Goal: Information Seeking & Learning: Learn about a topic

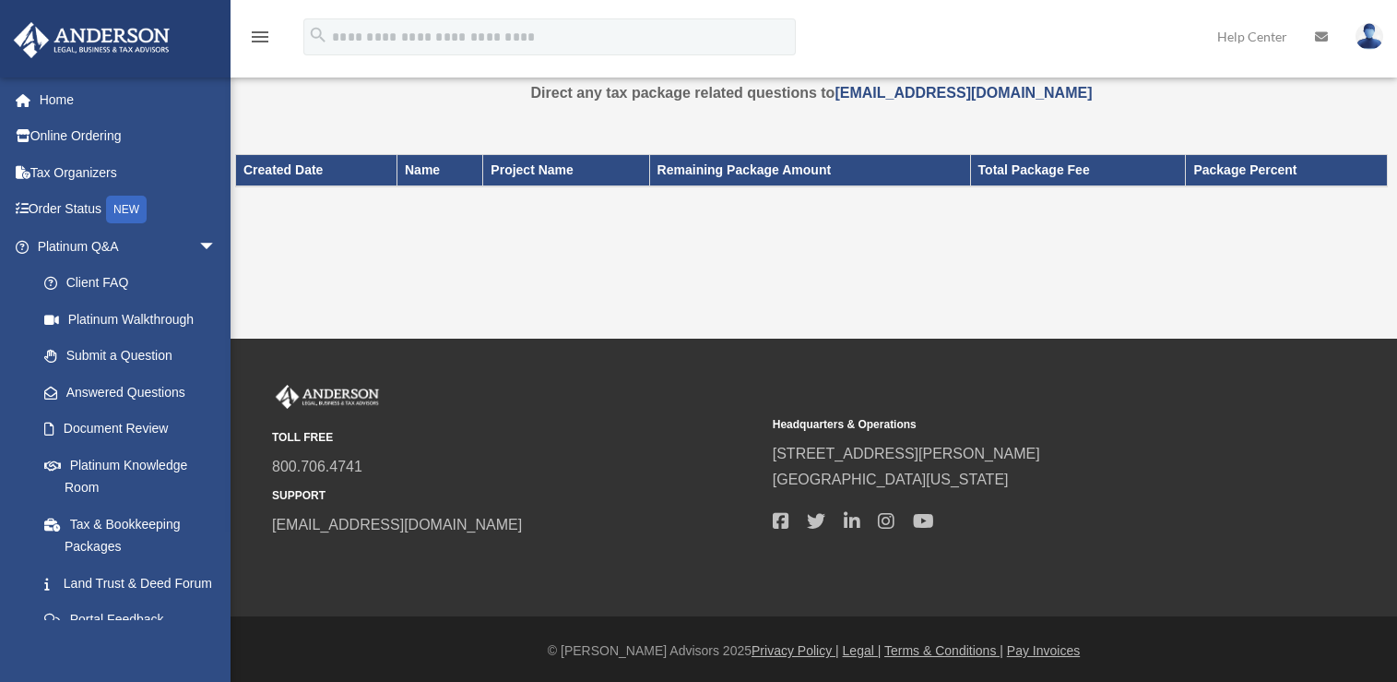
scroll to position [65, 0]
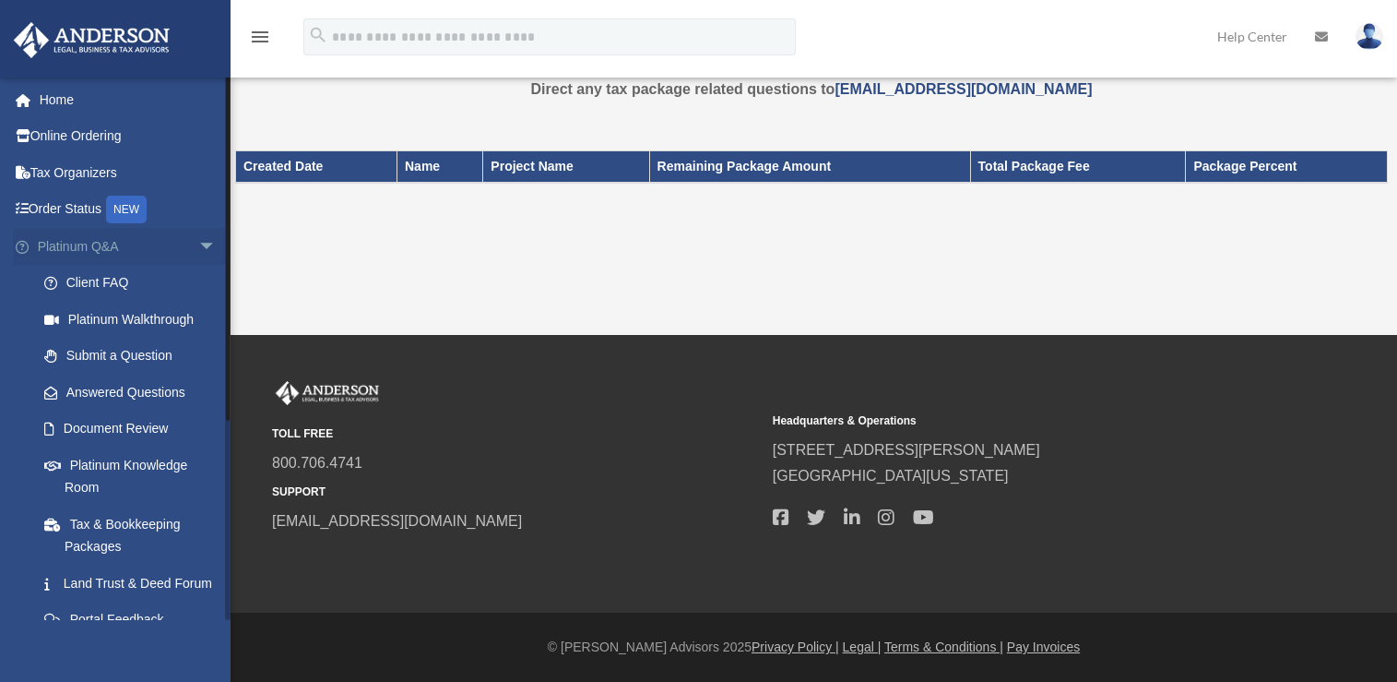
click at [198, 245] on span "arrow_drop_down" at bounding box center [216, 247] width 37 height 38
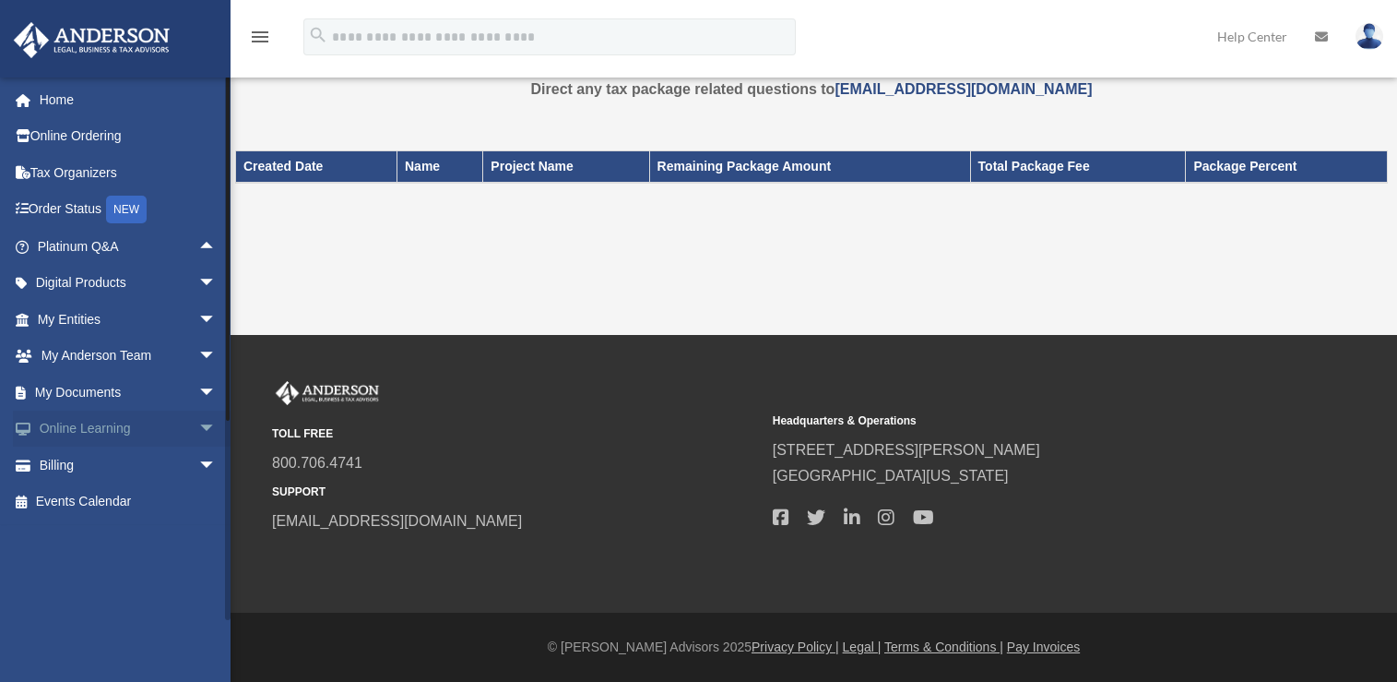
click at [165, 423] on link "Online Learning arrow_drop_down" at bounding box center [128, 428] width 231 height 37
click at [198, 425] on span "arrow_drop_down" at bounding box center [216, 429] width 37 height 38
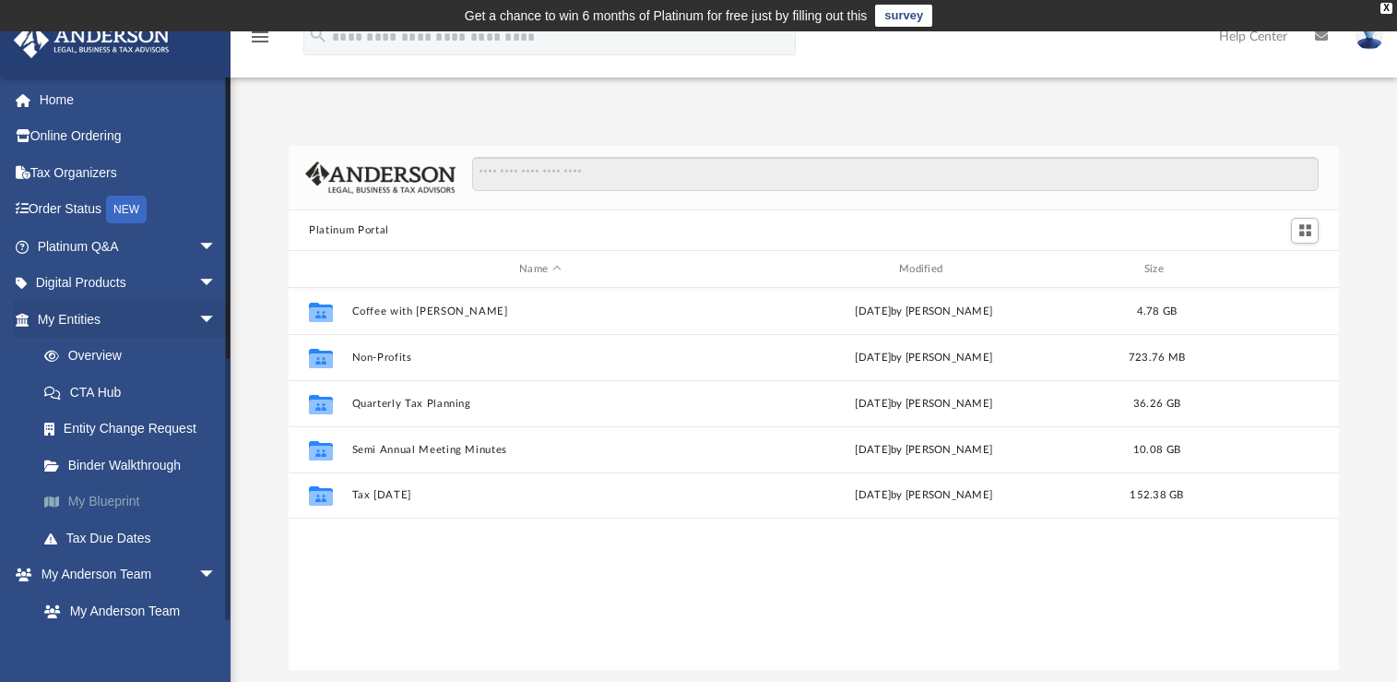
scroll to position [406, 1036]
click at [198, 281] on span "arrow_drop_down" at bounding box center [216, 284] width 37 height 38
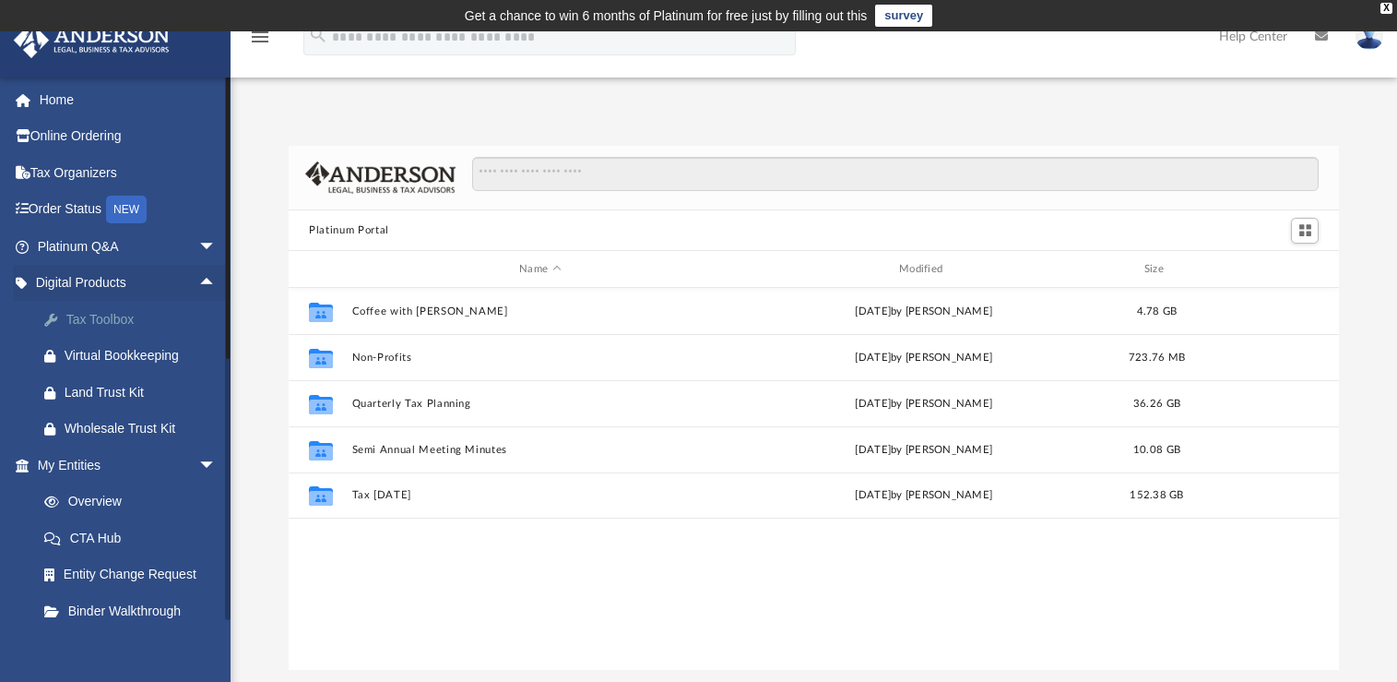
click at [88, 317] on div "Tax Toolbox" at bounding box center [143, 319] width 157 height 23
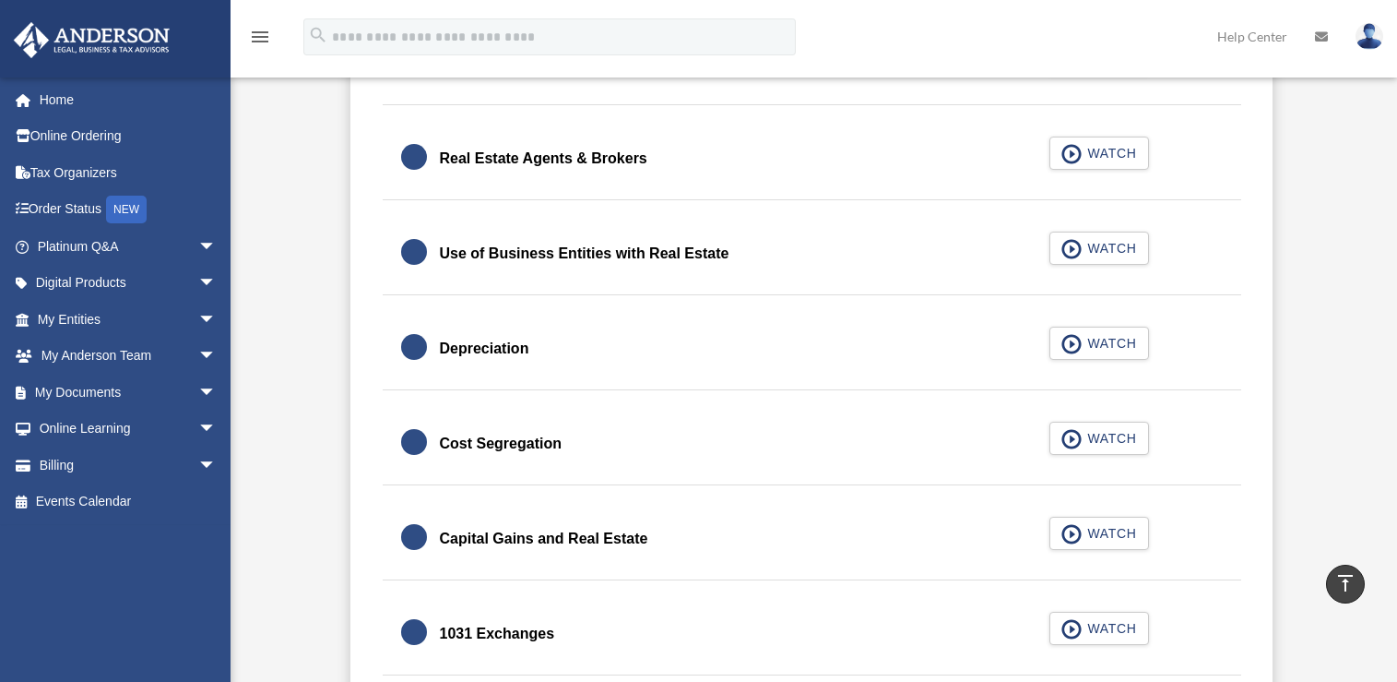
scroll to position [1753, 0]
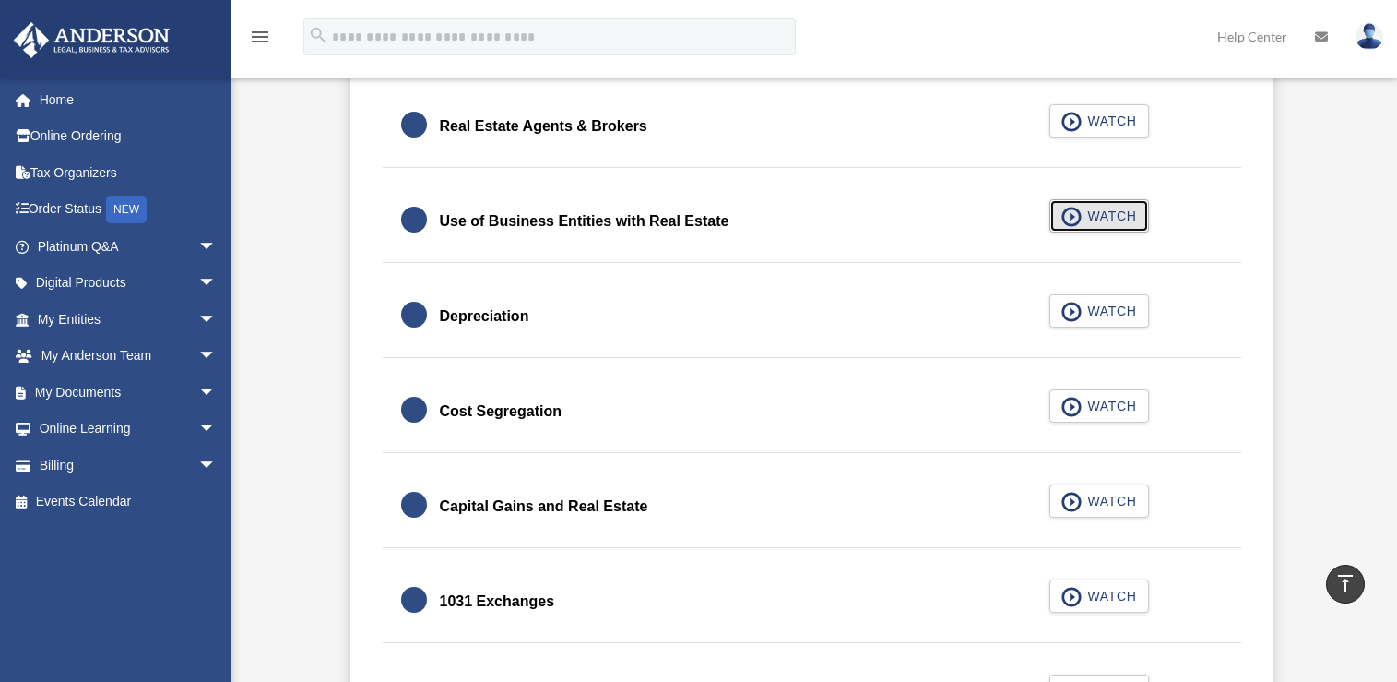
click at [1092, 213] on span "WATCH" at bounding box center [1109, 216] width 54 height 18
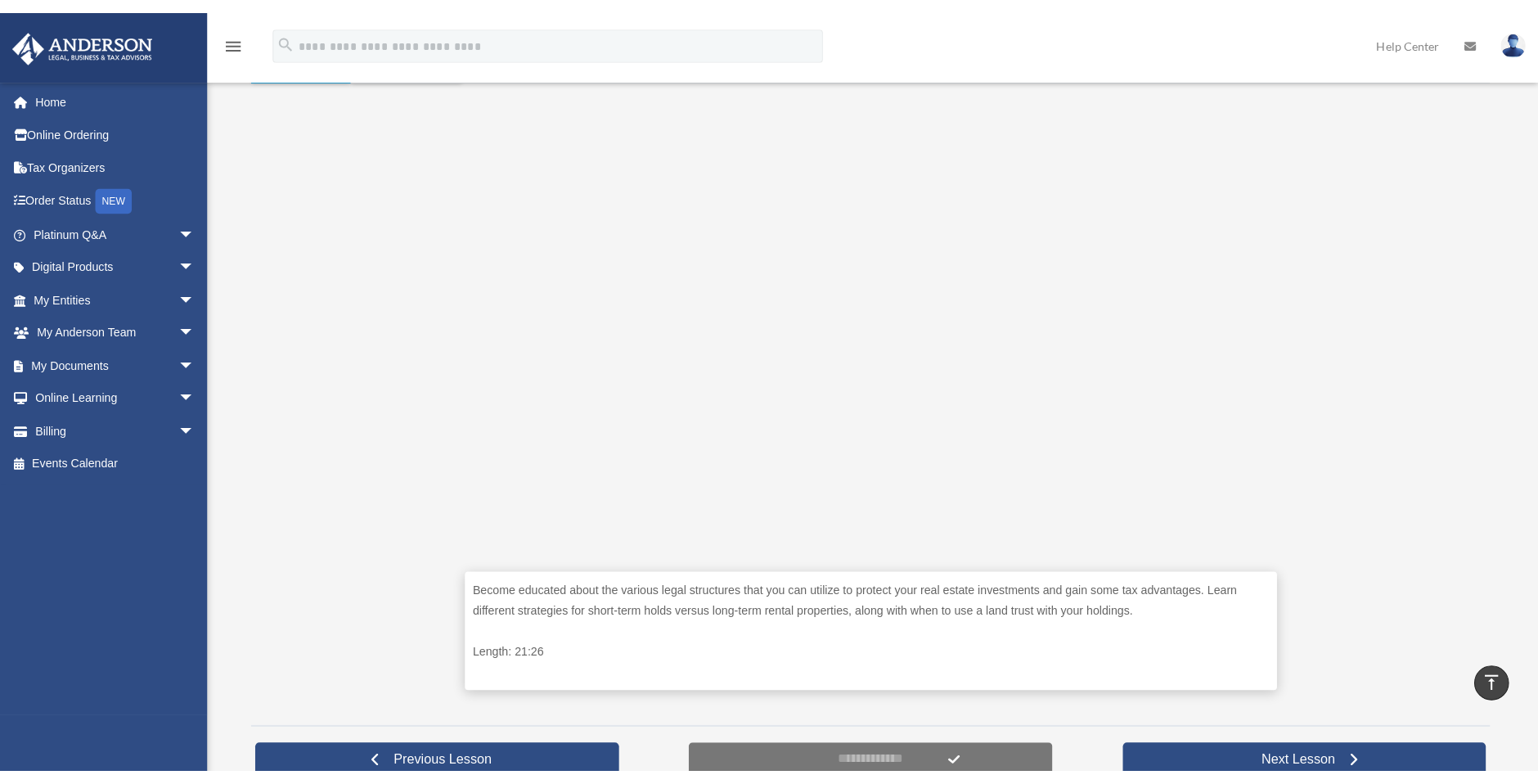
scroll to position [368, 0]
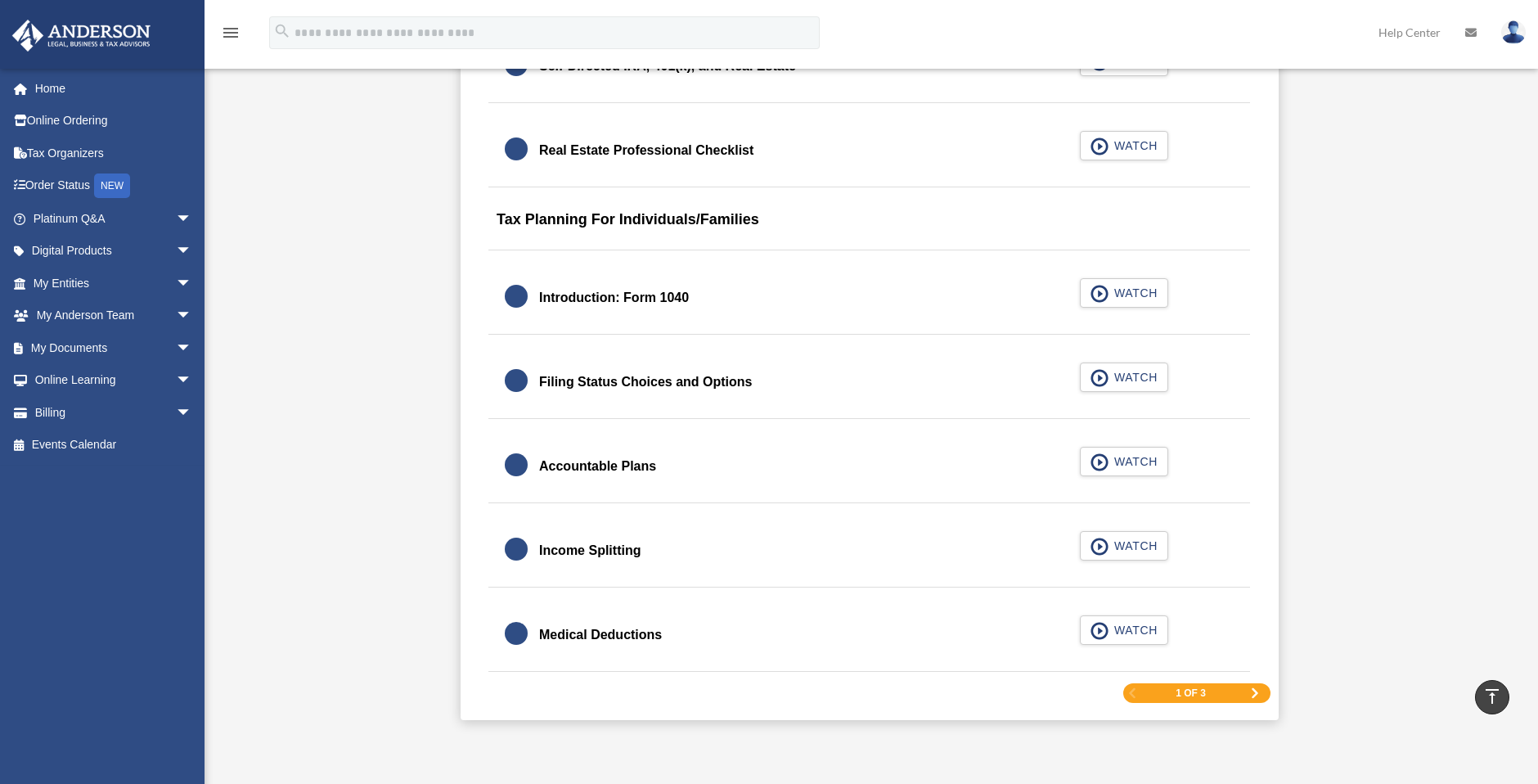
scroll to position [2302, 0]
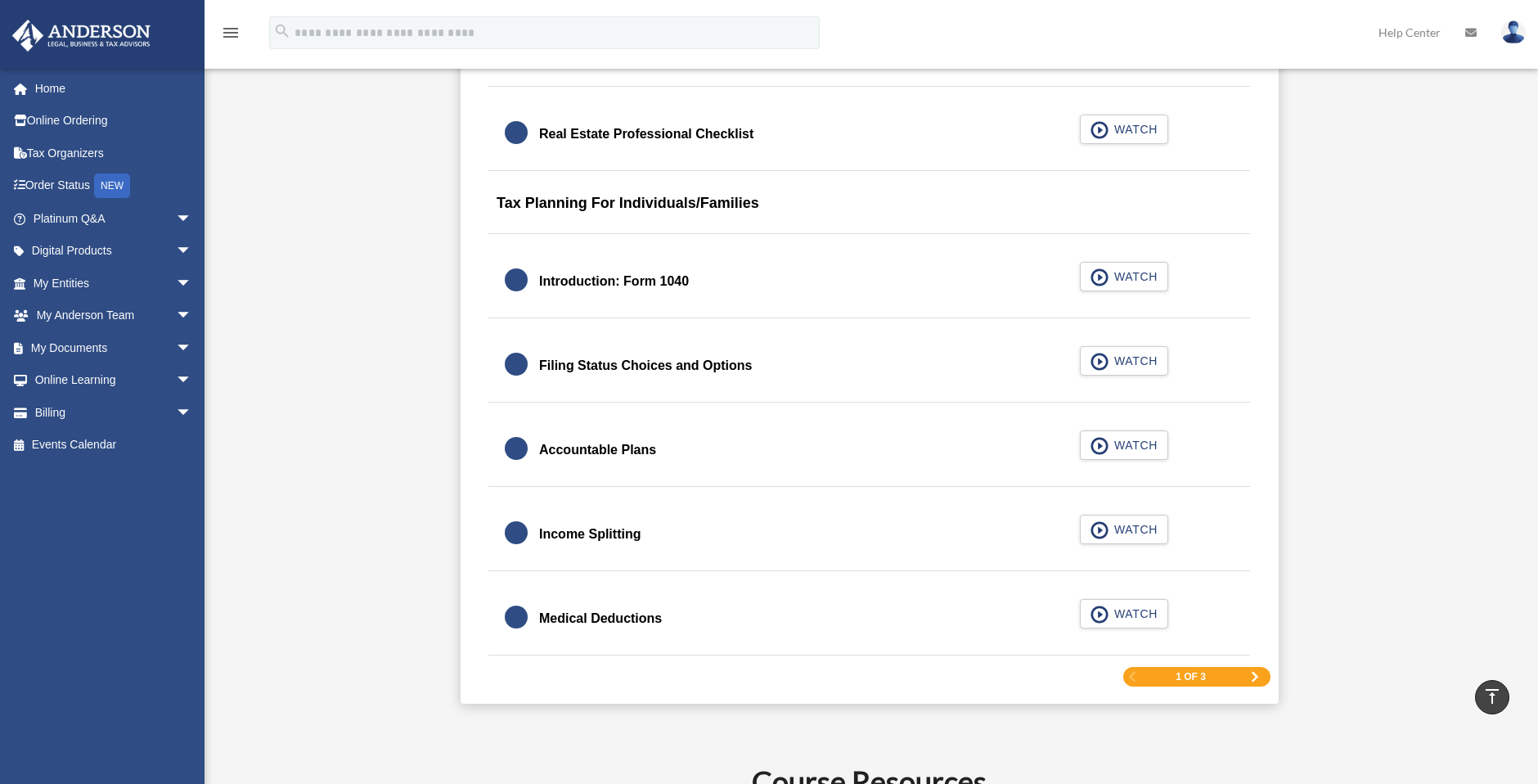
click at [1233, 675] on div "1 of 3" at bounding box center [1197, 677] width 147 height 20
click at [1252, 677] on span "Next Page" at bounding box center [1254, 676] width 10 height 10
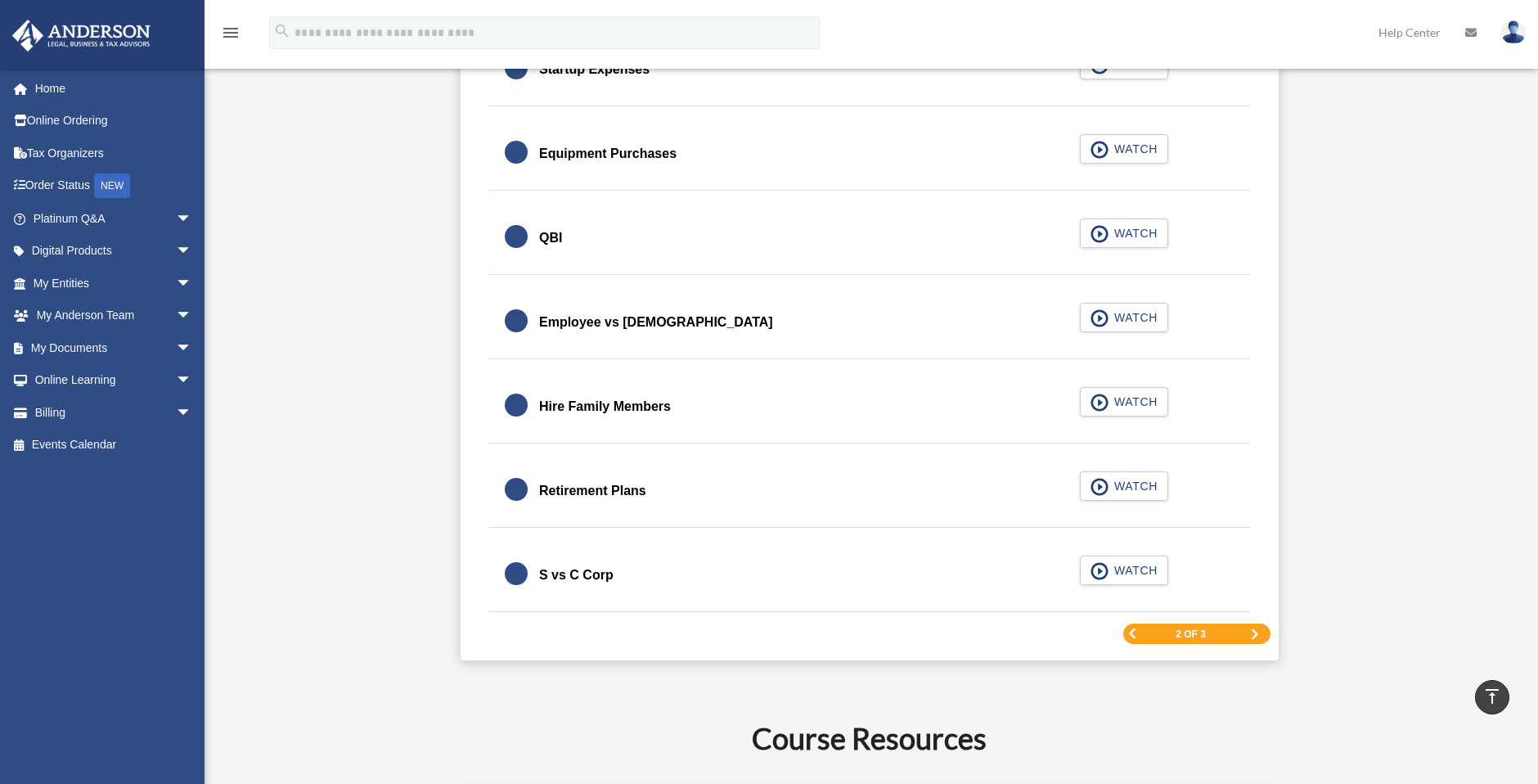
scroll to position [2290, 0]
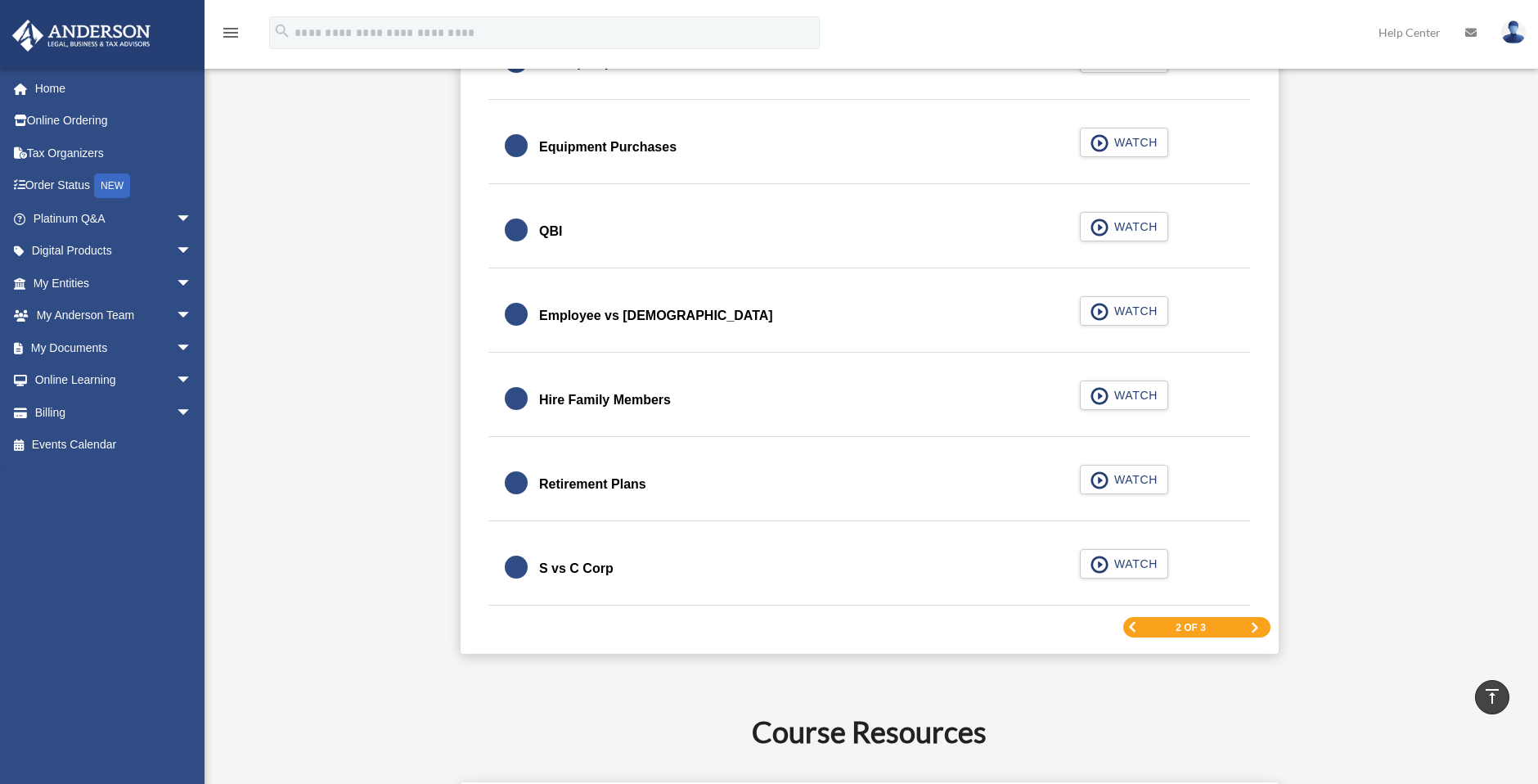
click at [1252, 628] on span "Next Page" at bounding box center [1254, 627] width 10 height 10
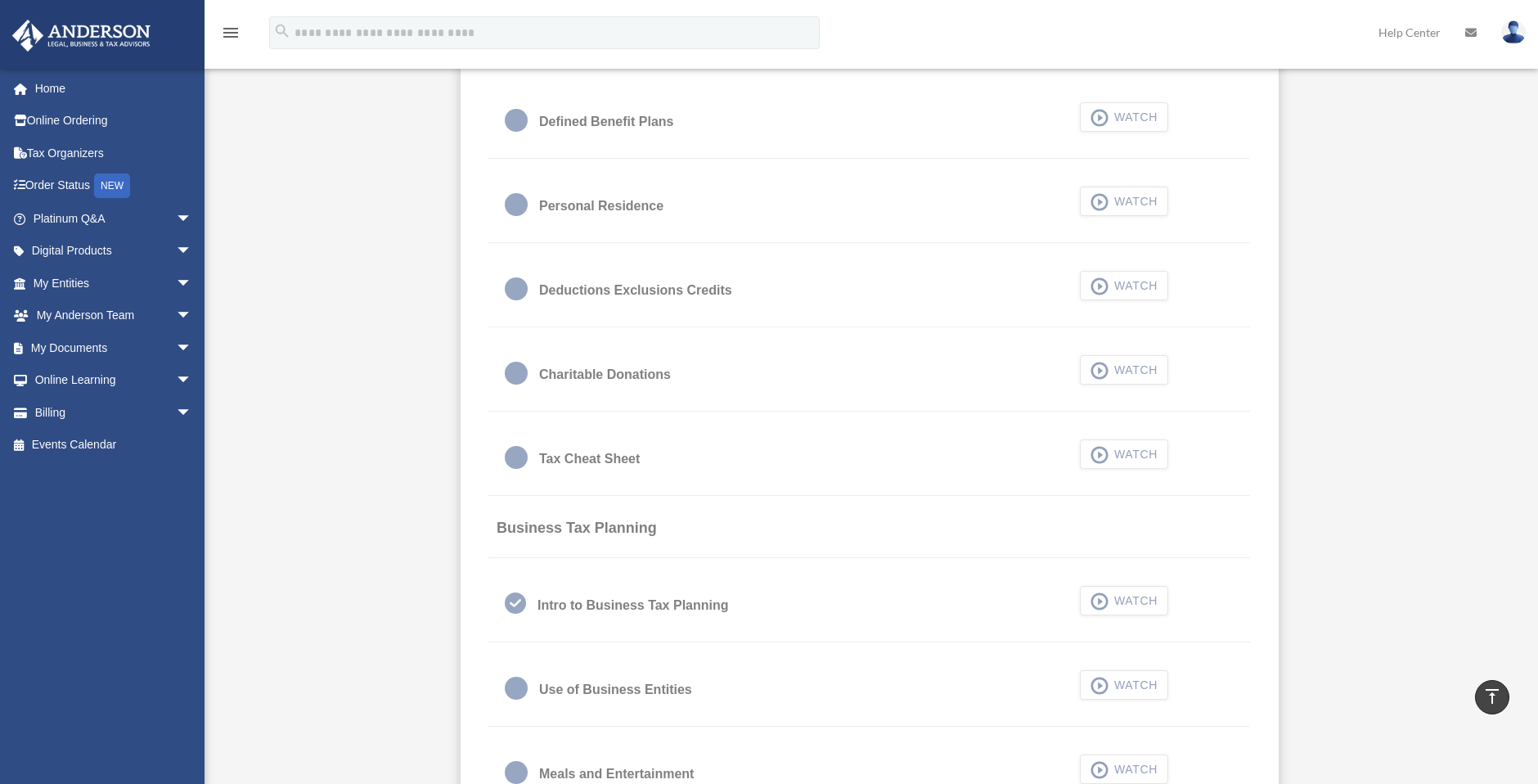
scroll to position [1062, 0]
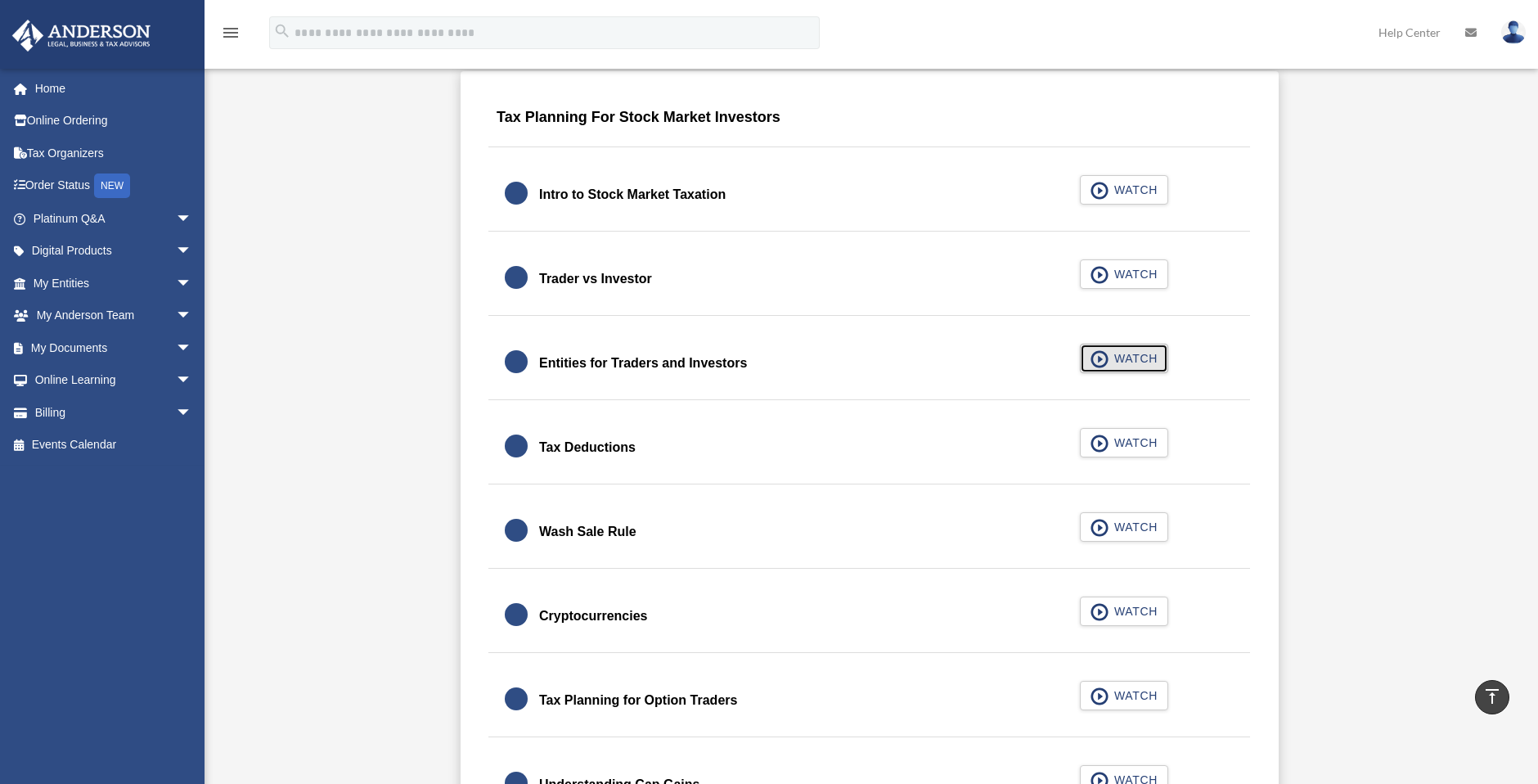
click at [1099, 357] on span "button" at bounding box center [1099, 359] width 19 height 18
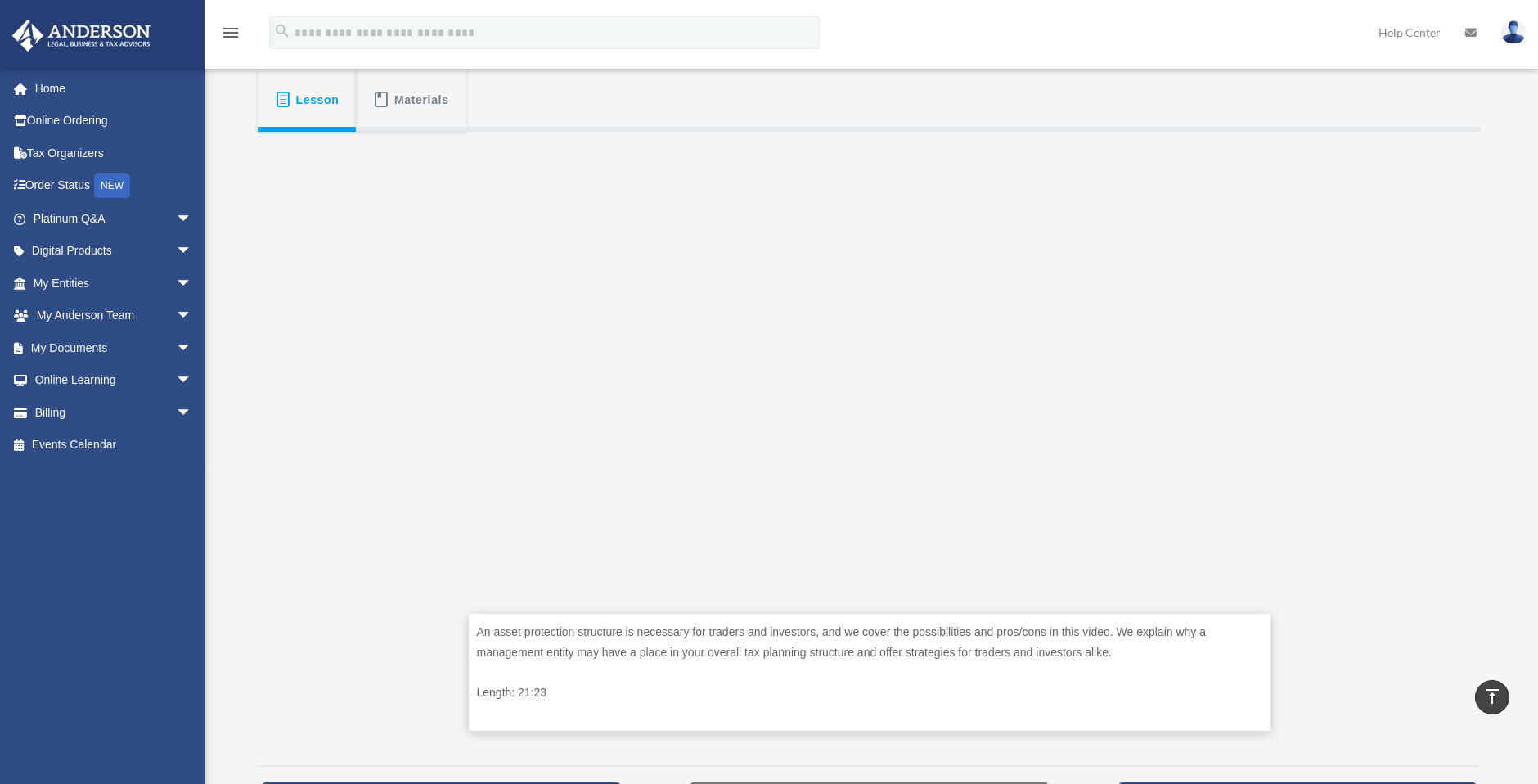
scroll to position [334, 0]
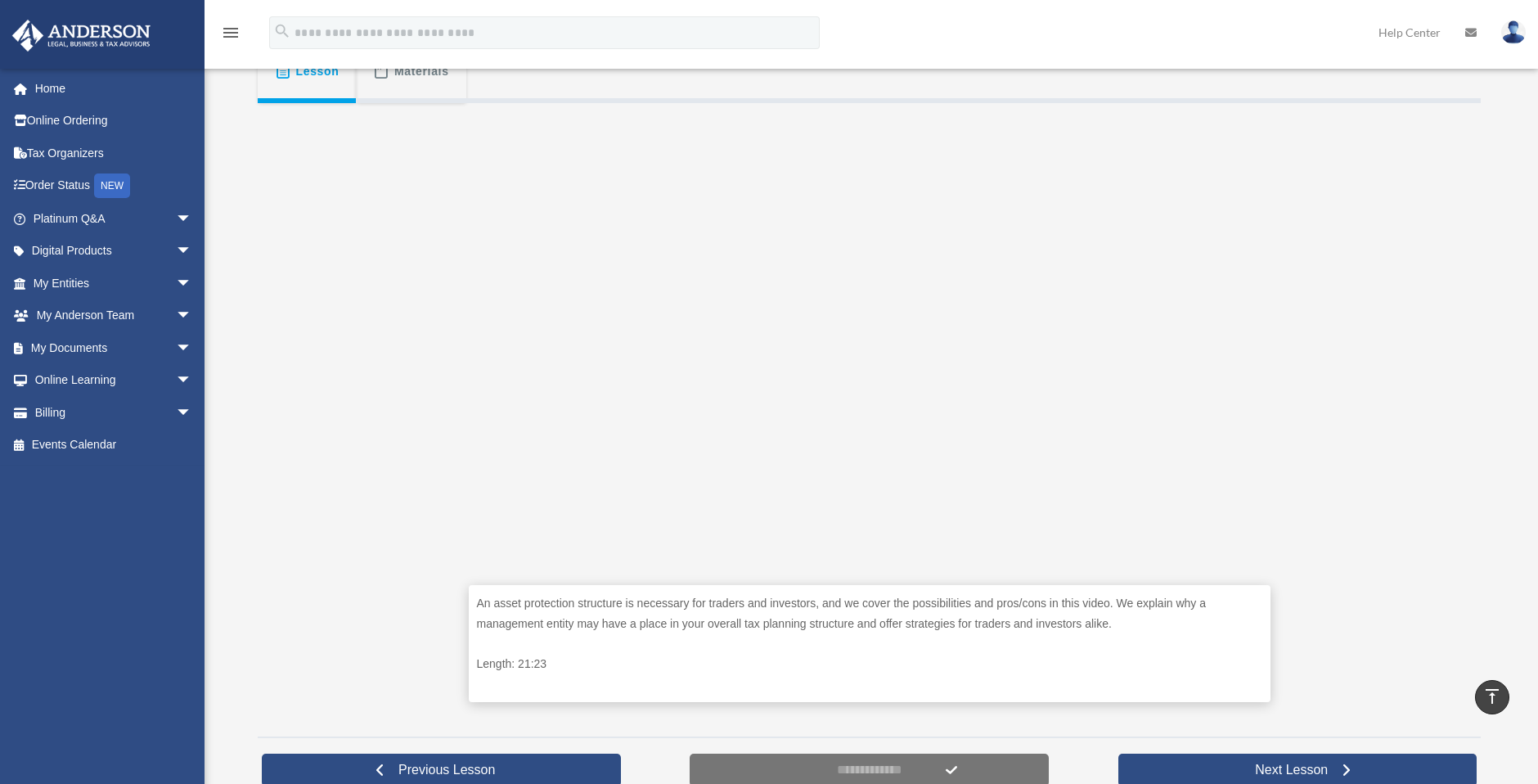
click at [1401, 243] on div "An asset protection structure is necessary for traders and investors, and we co…" at bounding box center [869, 413] width 1223 height 622
click at [1393, 415] on div "An asset protection structure is necessary for traders and investors, and we co…" at bounding box center [869, 413] width 1223 height 622
click at [1448, 457] on div "An asset protection structure is necessary for traders and investors, and we co…" at bounding box center [869, 413] width 1223 height 622
click at [1449, 196] on div "An asset protection structure is necessary for traders and investors, and we co…" at bounding box center [869, 413] width 1223 height 622
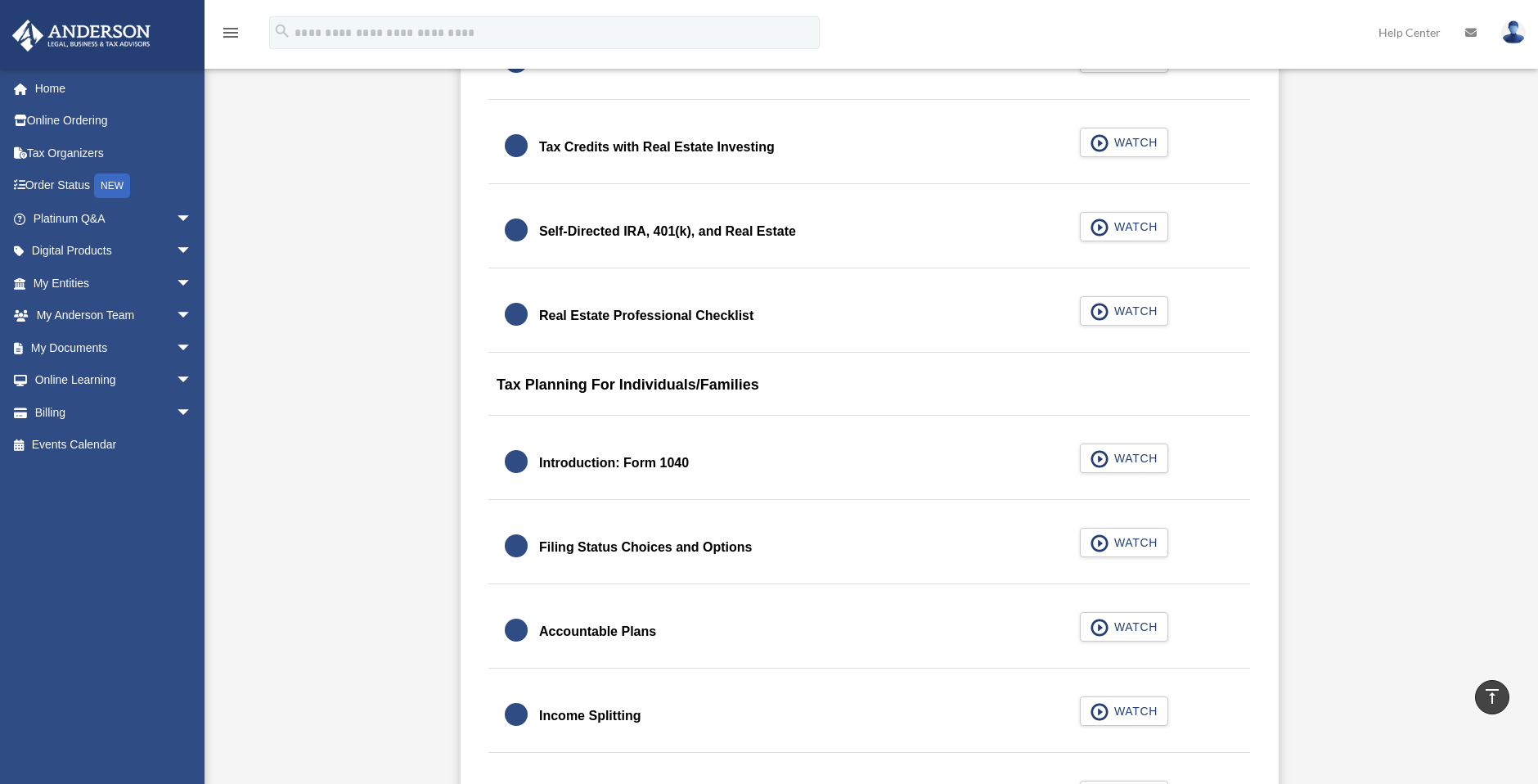
scroll to position [2290, 0]
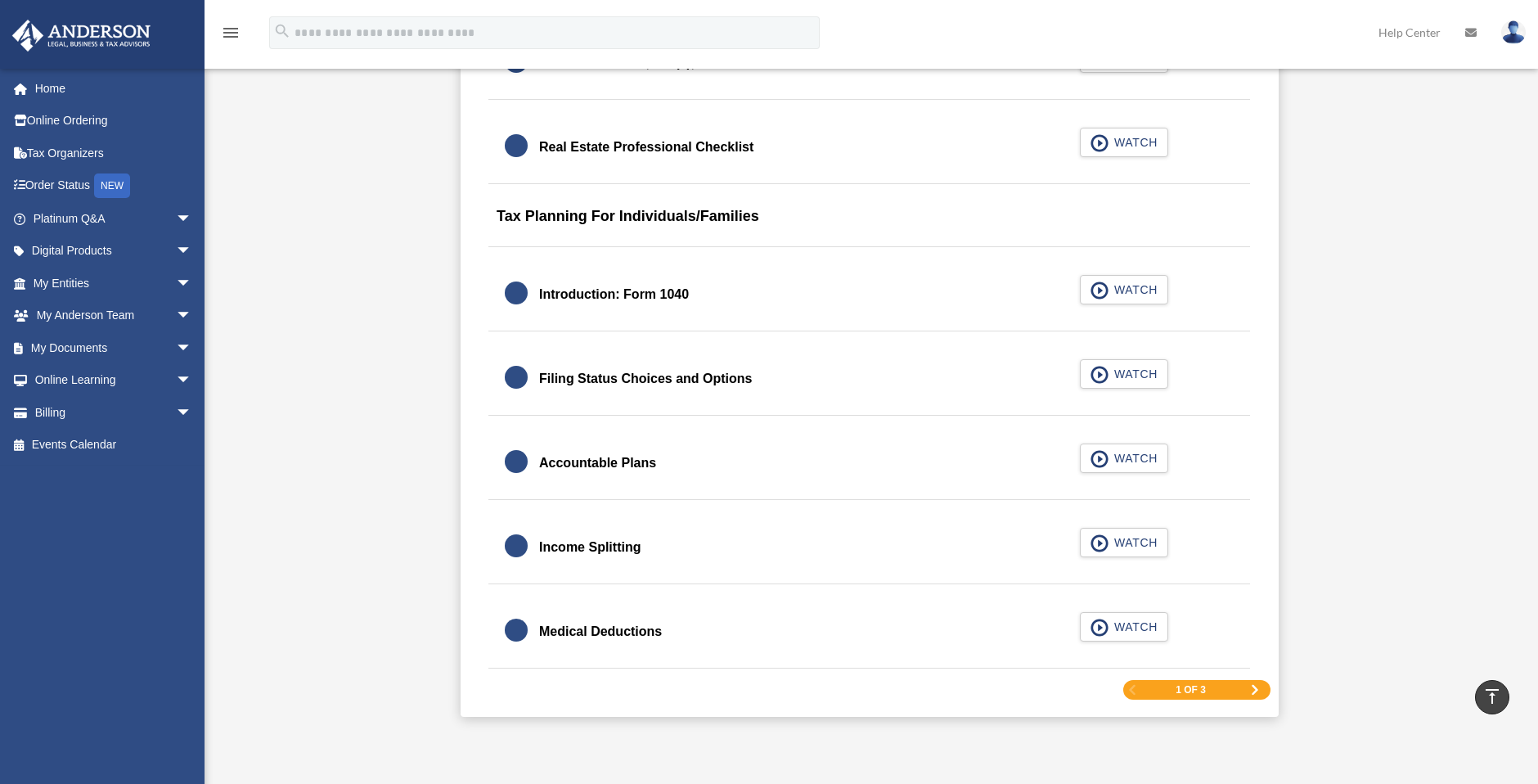
click at [1254, 689] on span "Next Page" at bounding box center [1254, 689] width 10 height 10
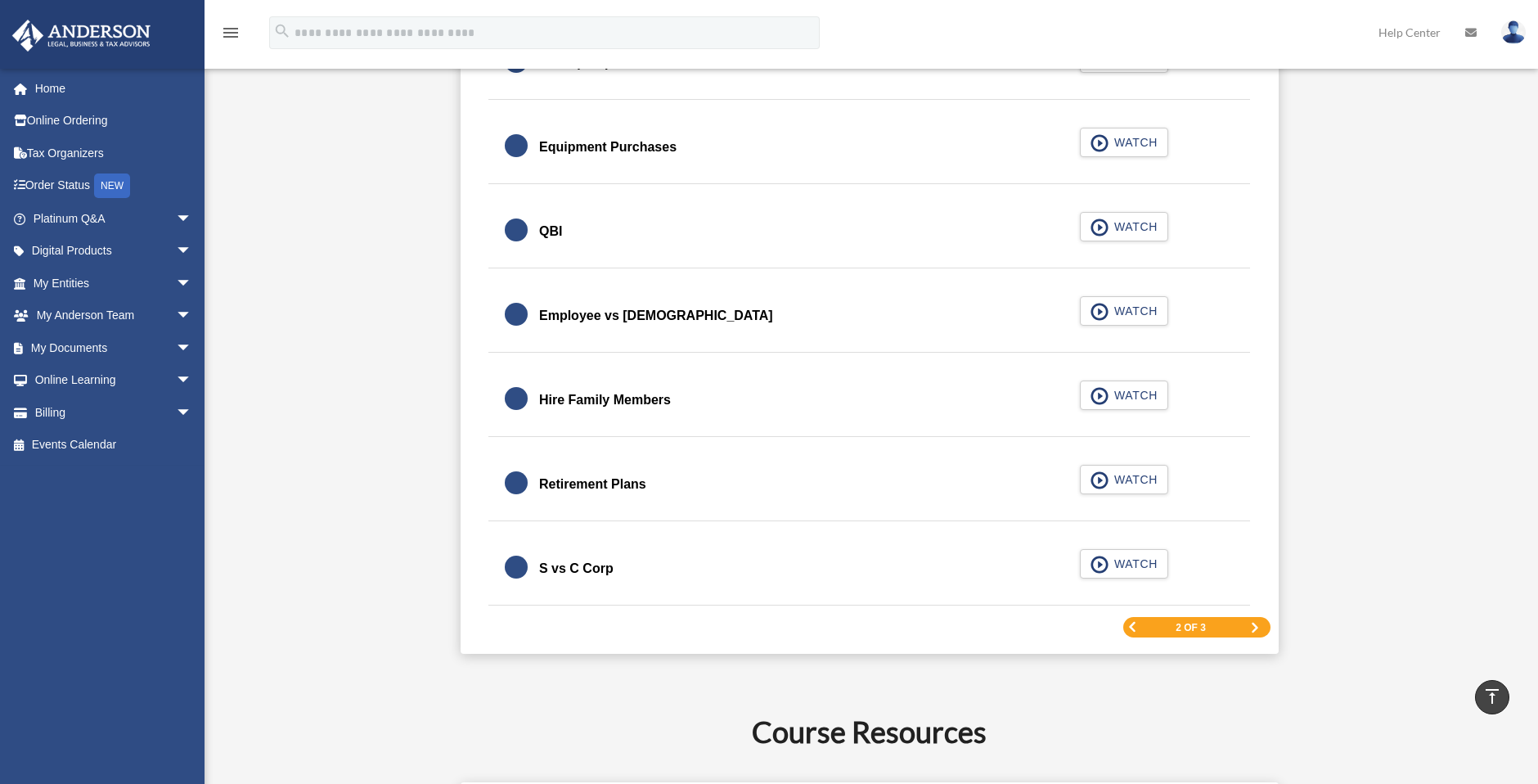
click at [1254, 628] on span "Next Page" at bounding box center [1254, 627] width 10 height 10
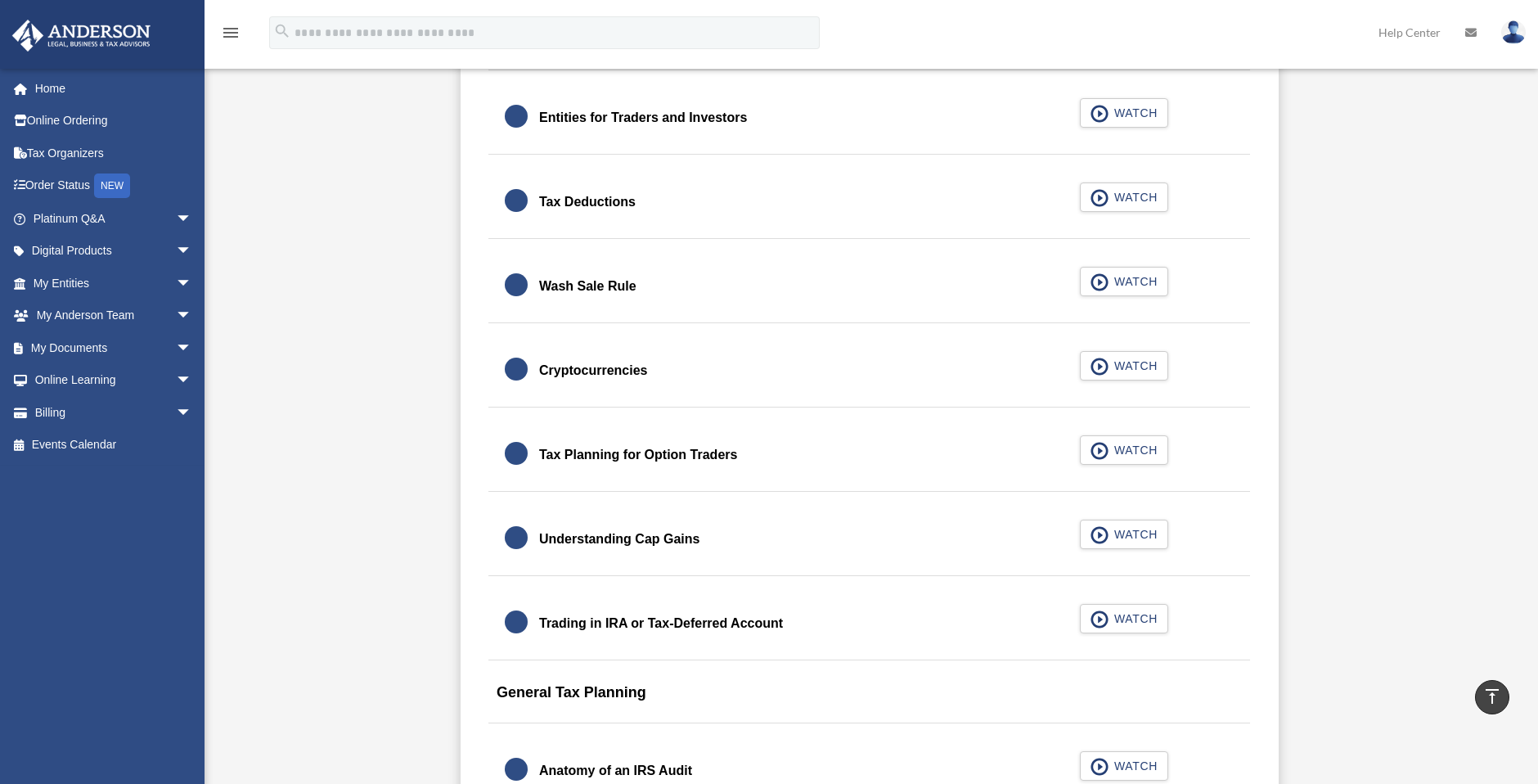
scroll to position [1390, 0]
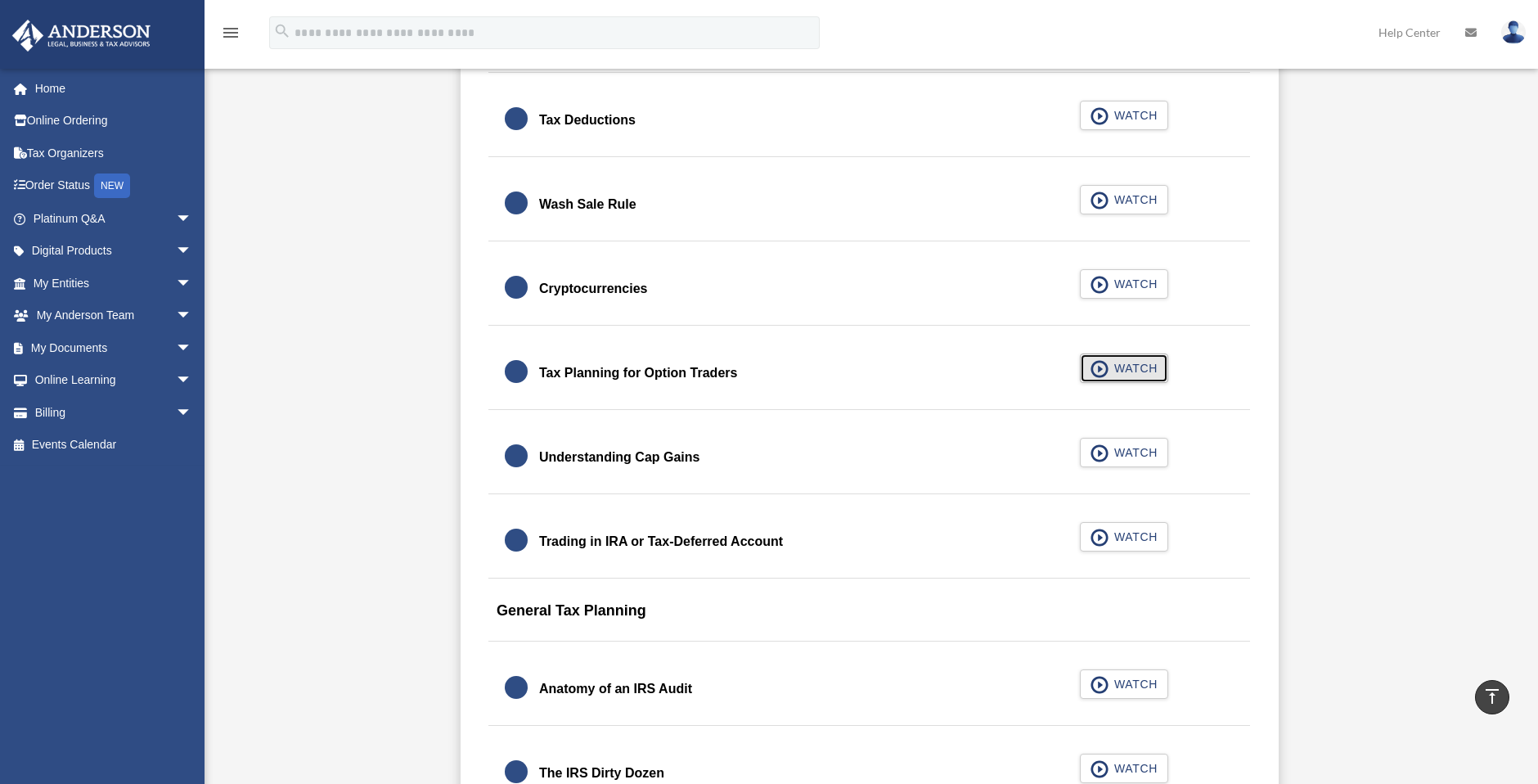
click at [1103, 372] on span "button" at bounding box center [1099, 369] width 19 height 18
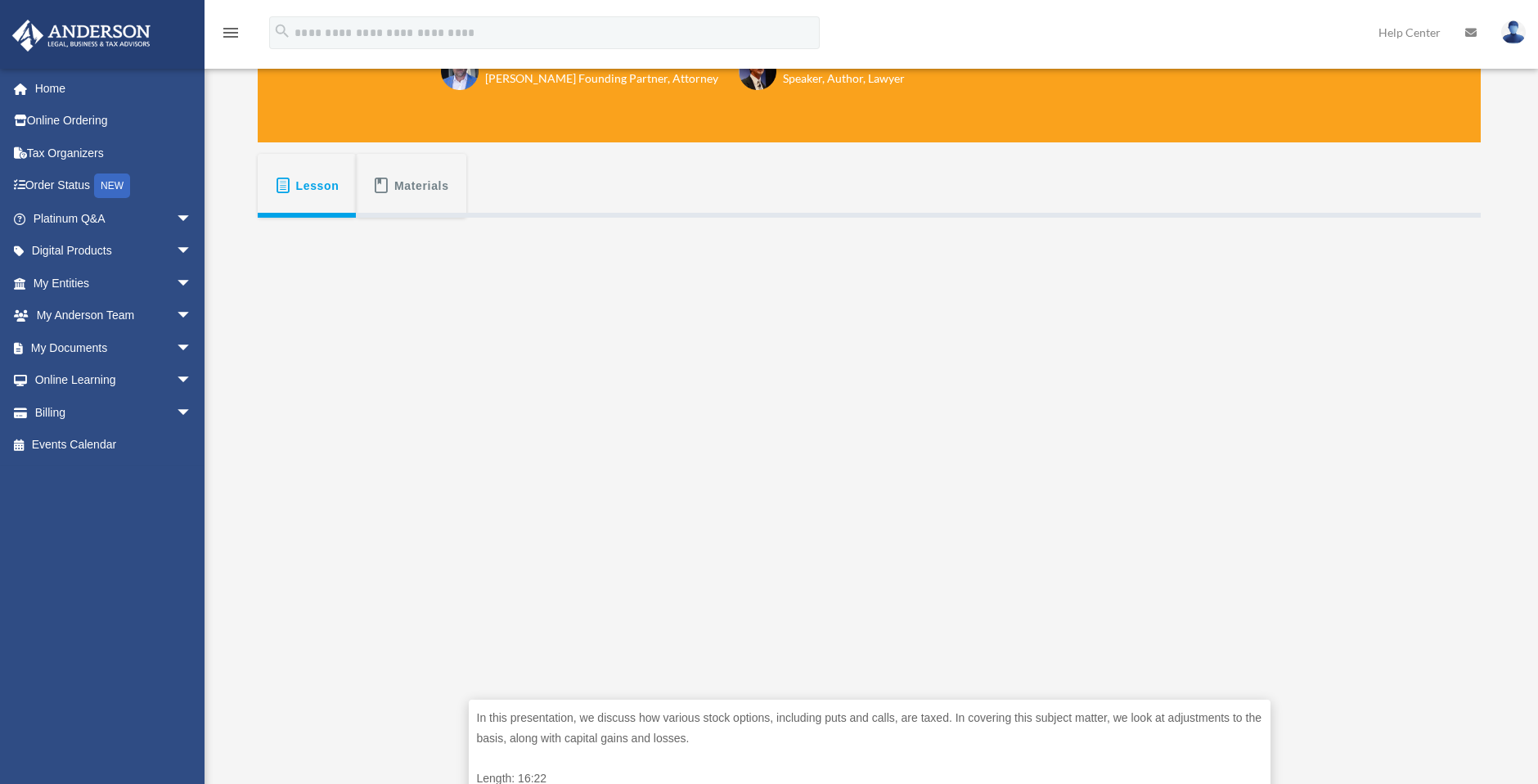
scroll to position [246, 0]
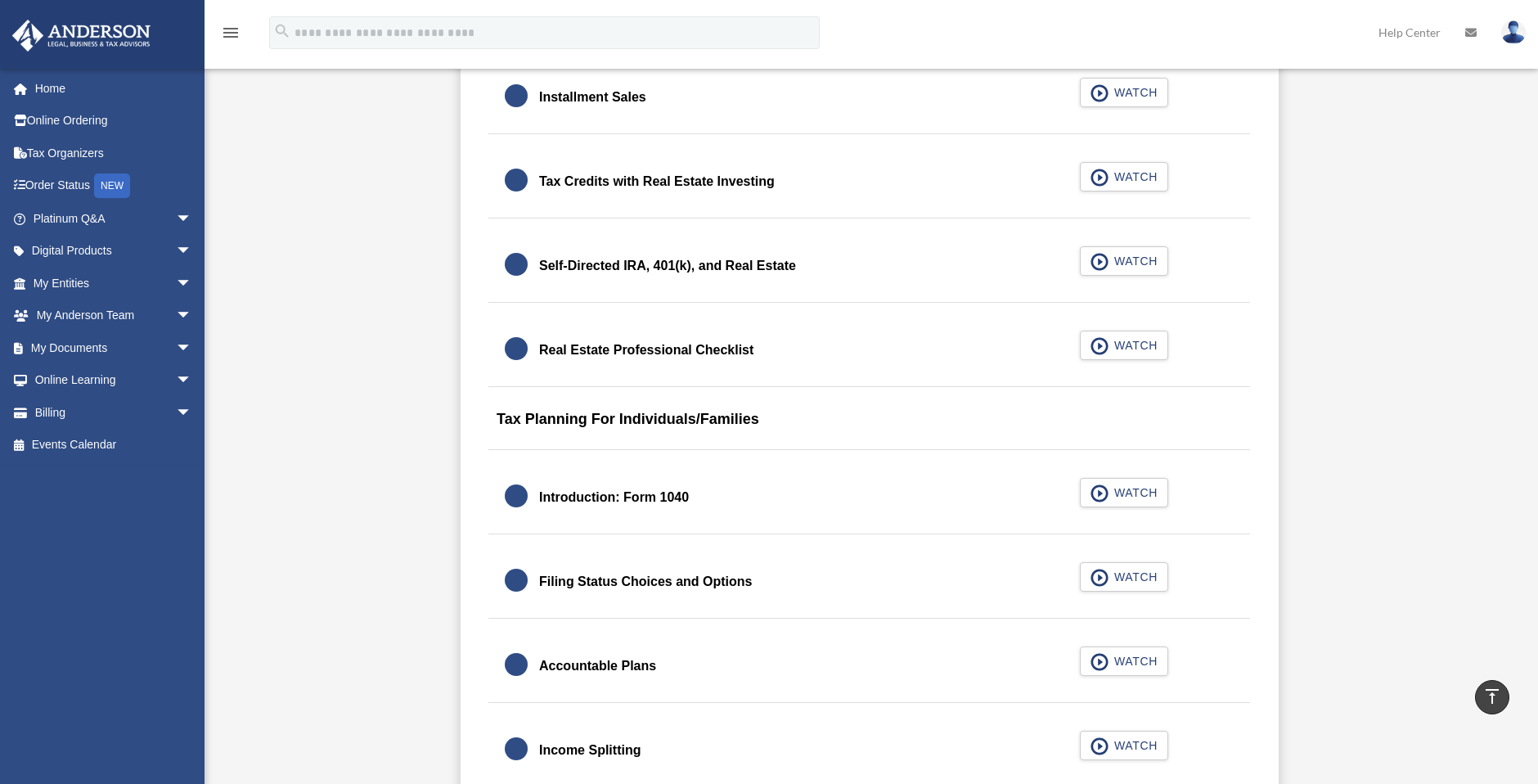
scroll to position [2236, 0]
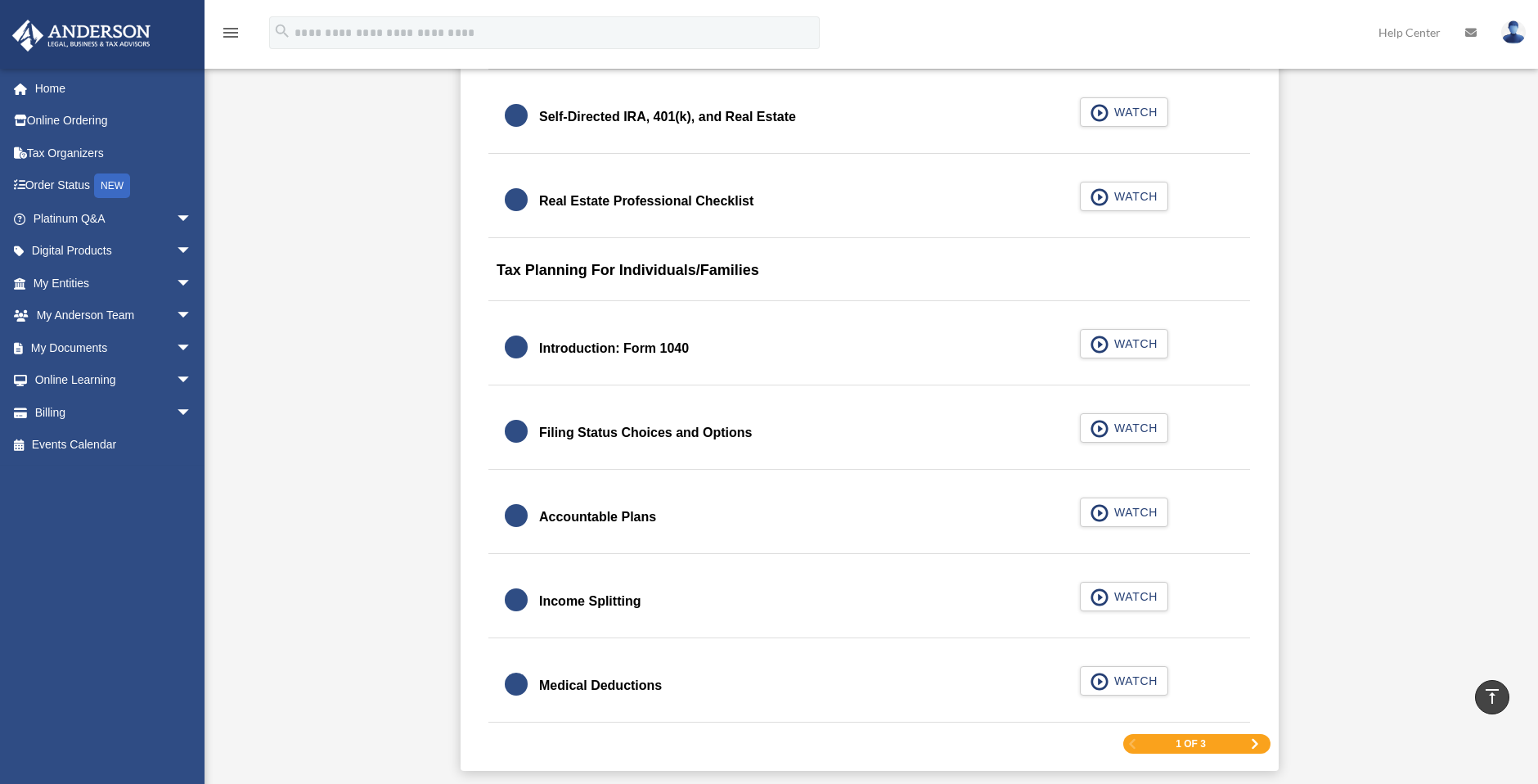
click at [1252, 741] on span "Next Page" at bounding box center [1254, 743] width 10 height 10
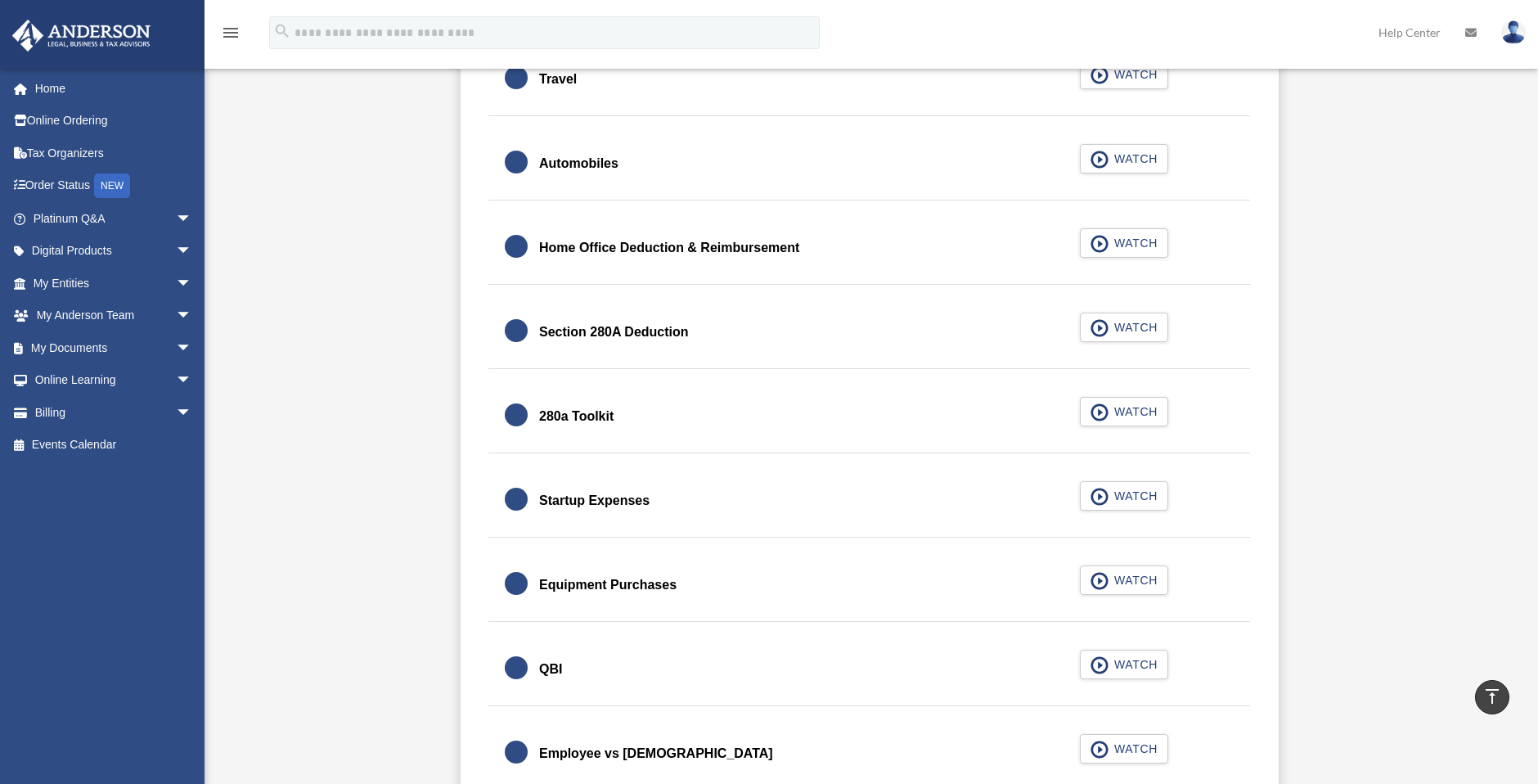
scroll to position [2207, 0]
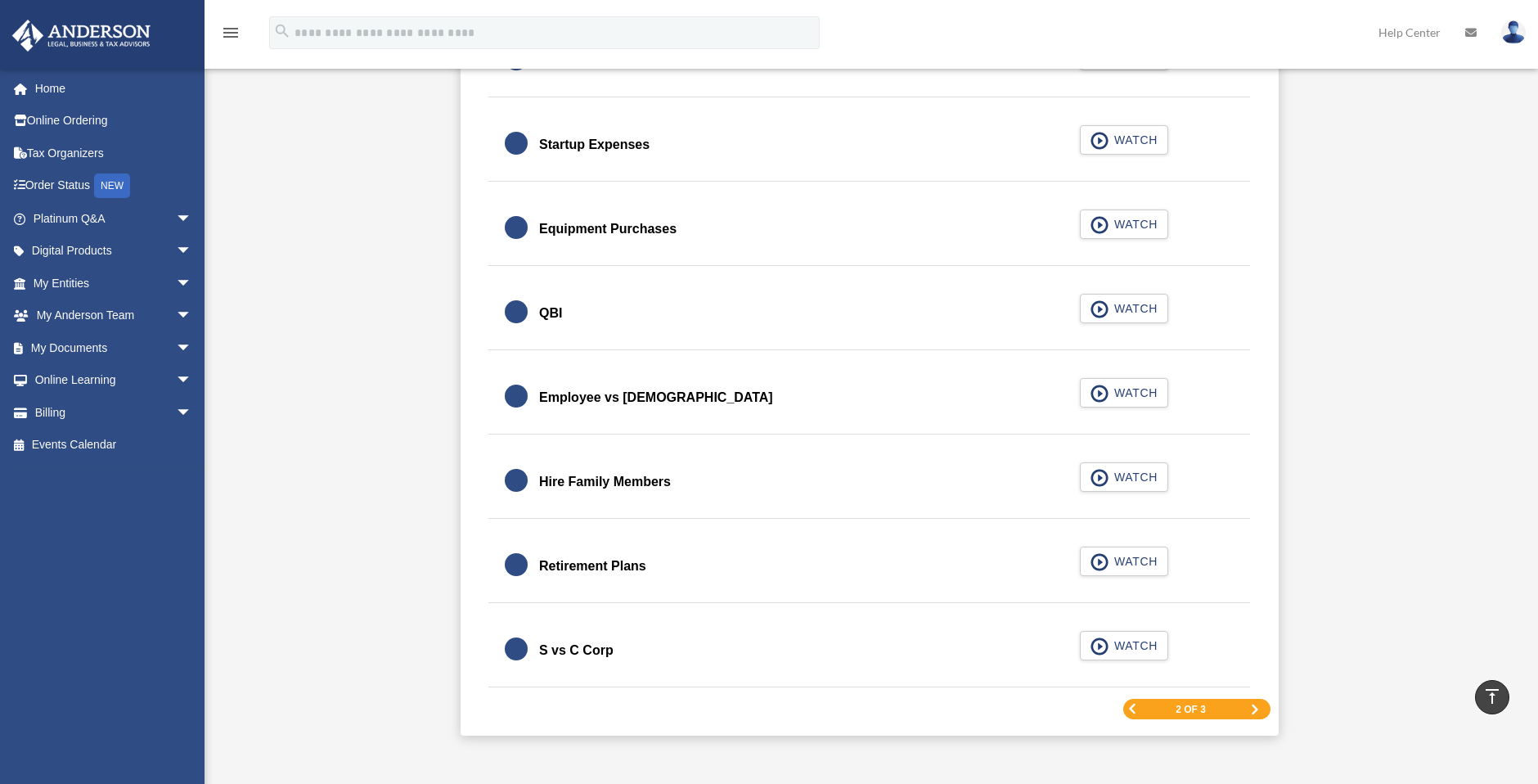
click at [1252, 707] on span "Next Page" at bounding box center [1254, 709] width 10 height 10
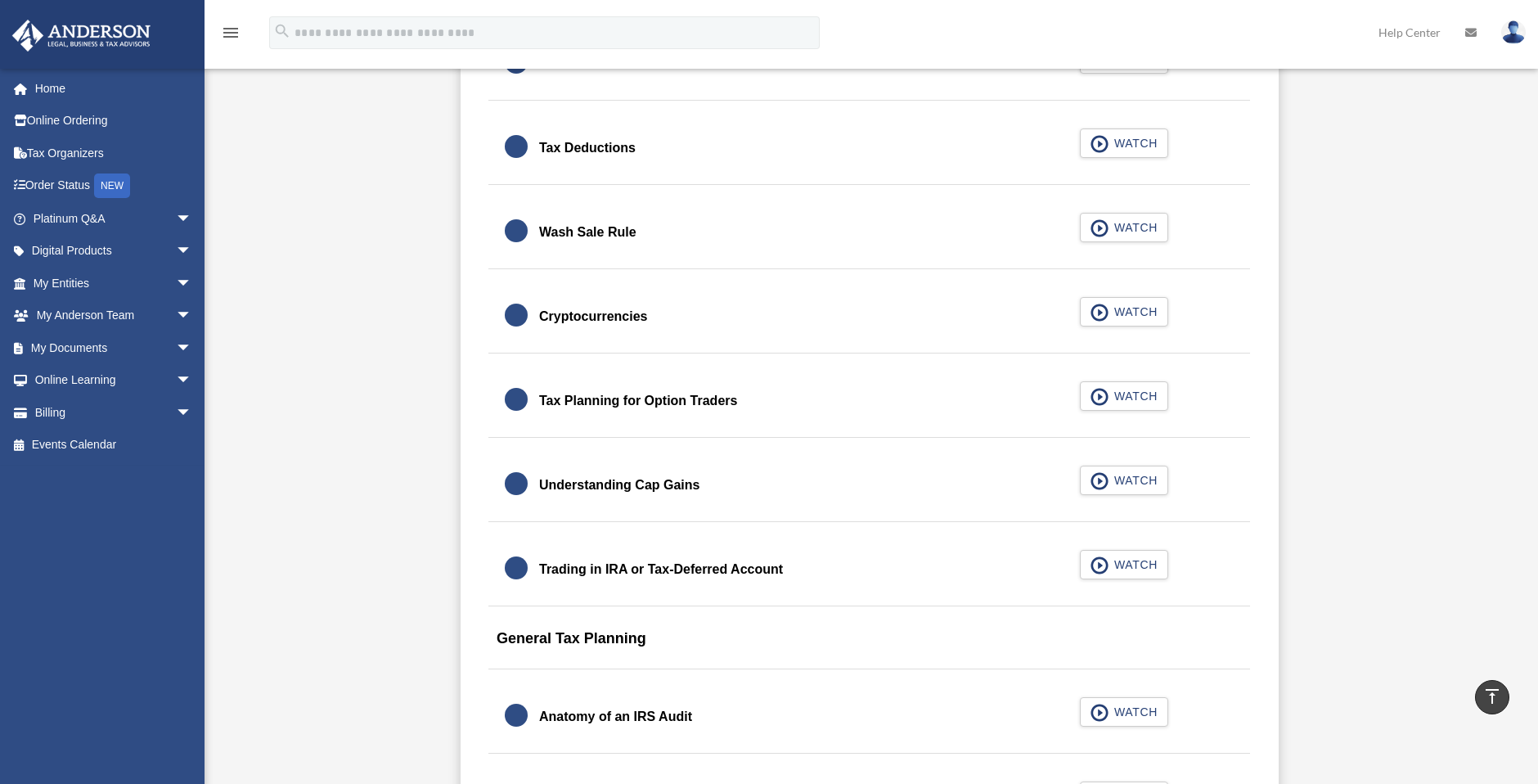
scroll to position [1390, 0]
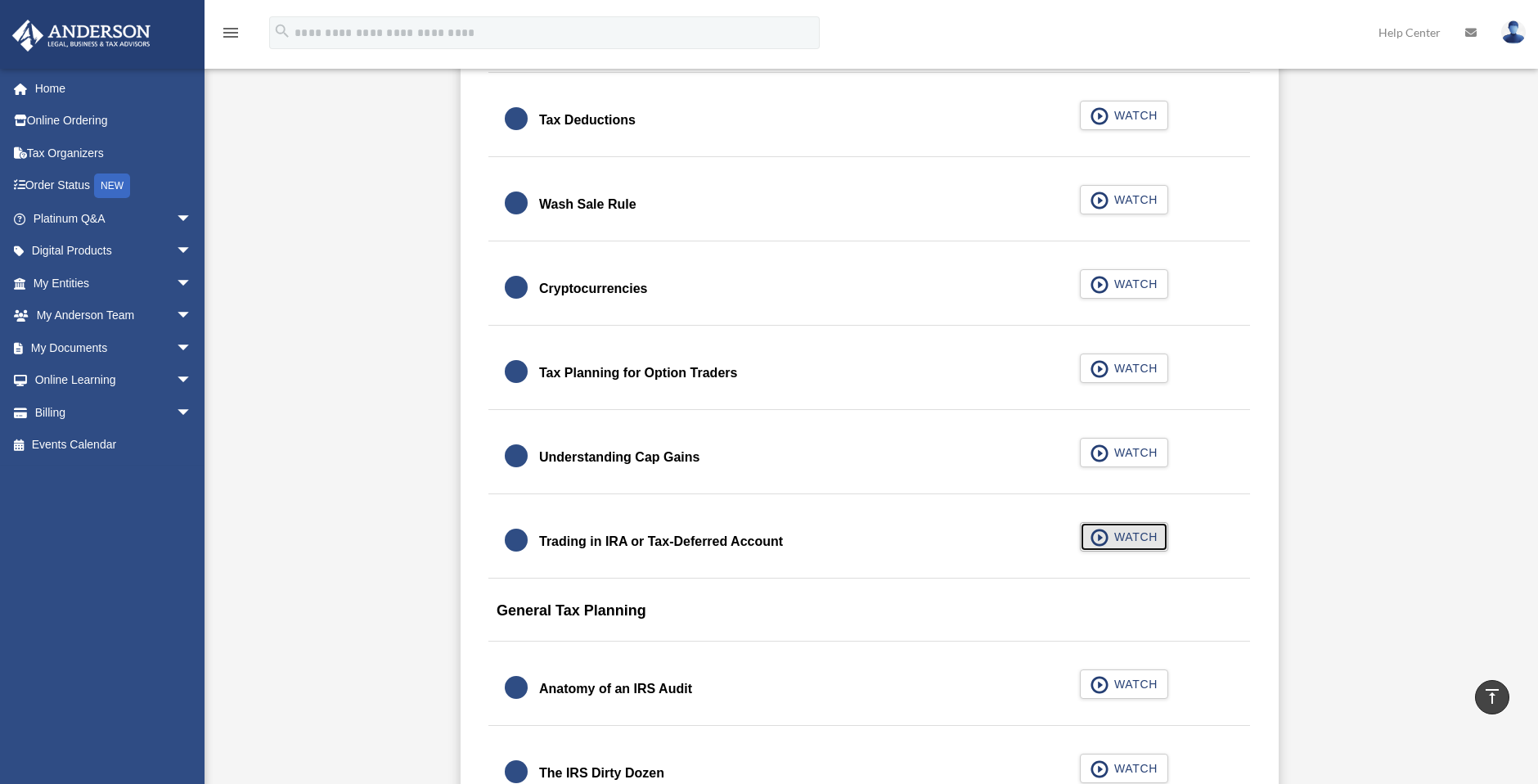
click at [1113, 531] on span "WATCH" at bounding box center [1134, 537] width 48 height 16
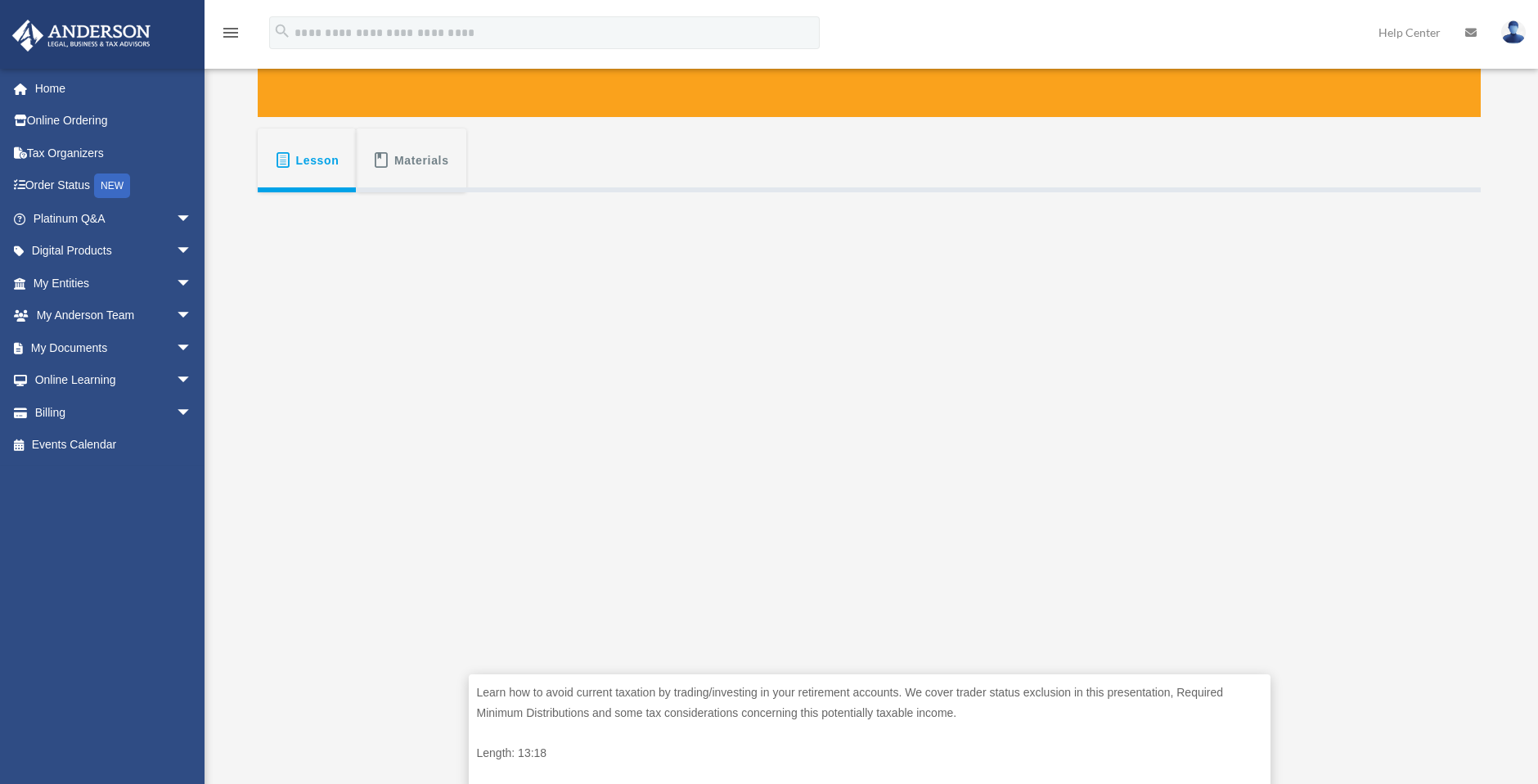
scroll to position [327, 0]
